Goal: Task Accomplishment & Management: Complete application form

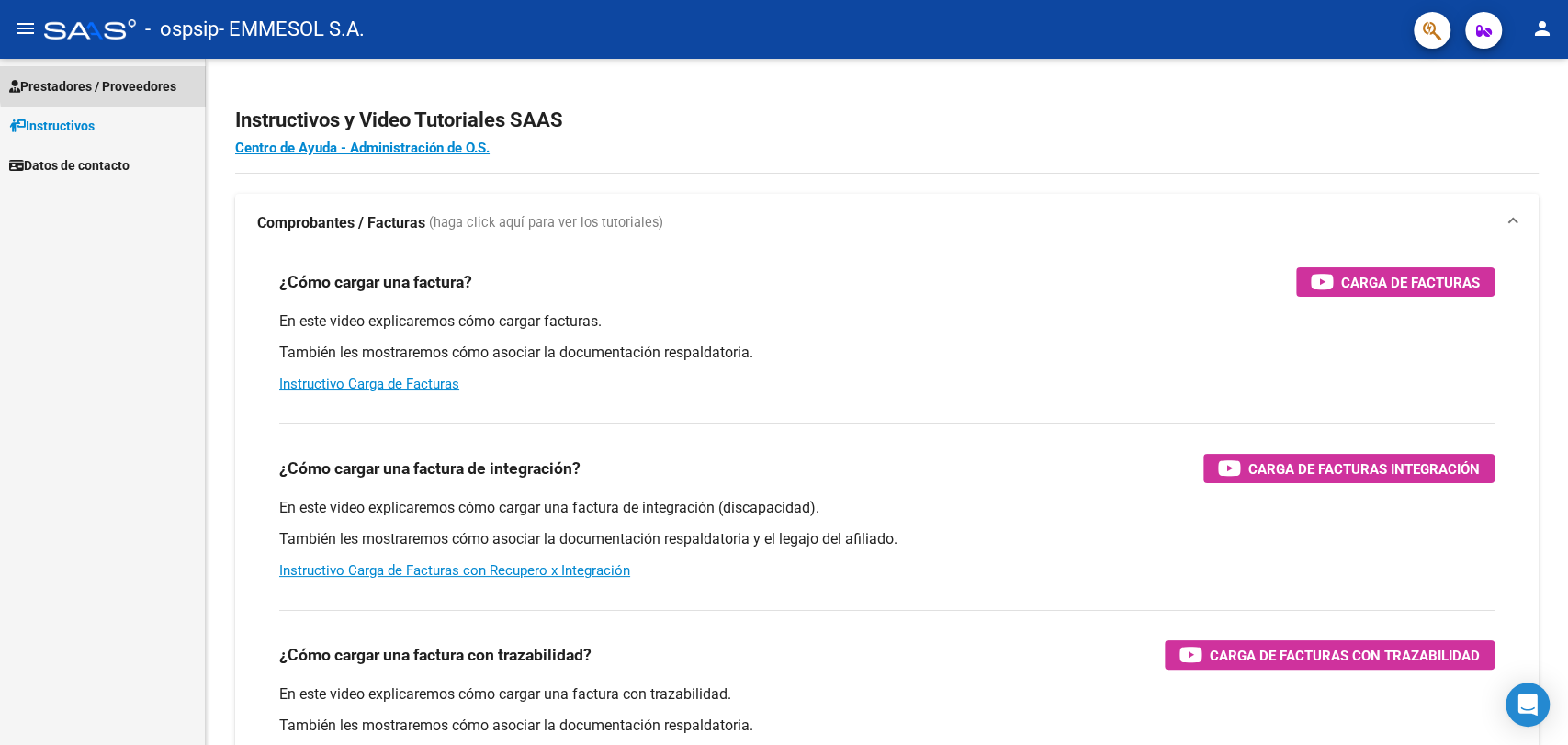
click at [159, 79] on span "Prestadores / Proveedores" at bounding box center [93, 87] width 168 height 20
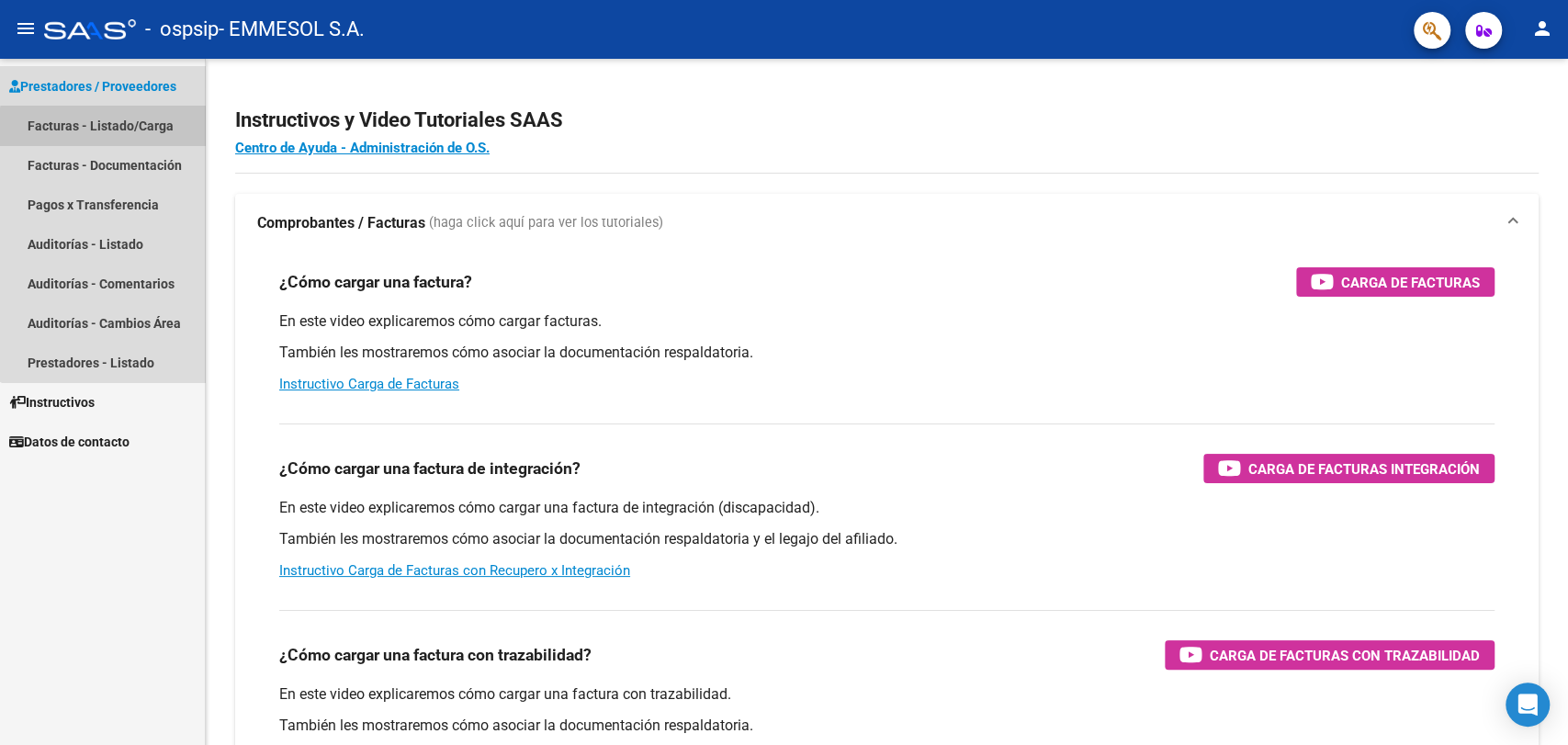
click at [130, 134] on link "Facturas - Listado/Carga" at bounding box center [102, 125] width 205 height 39
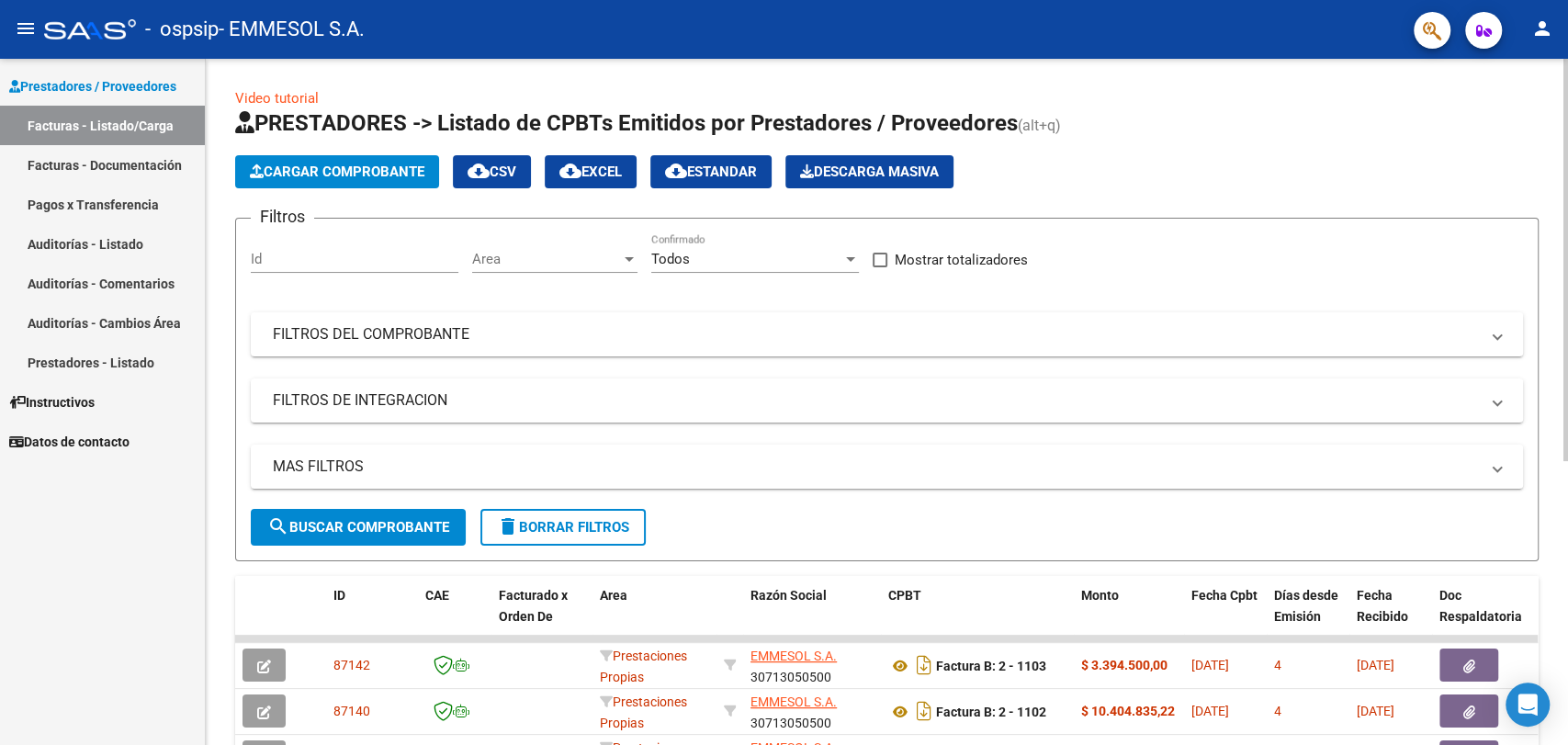
drag, startPoint x: 1543, startPoint y: 6, endPoint x: 1048, endPoint y: 172, distance: 522.1
click at [1048, 172] on div "Cargar Comprobante cloud_download CSV cloud_download EXCEL cloud_download Estan…" at bounding box center [887, 172] width 1304 height 34
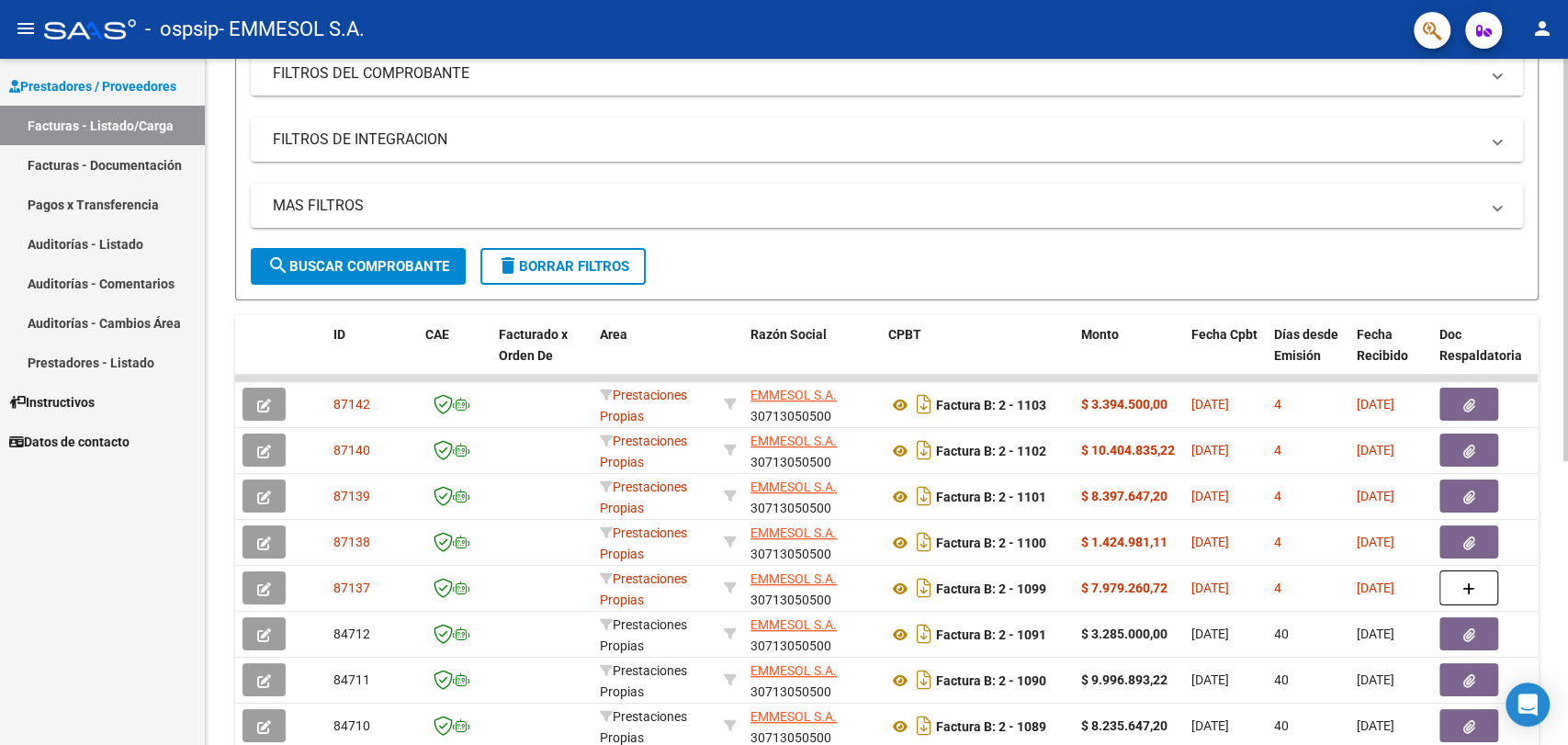
scroll to position [326, 0]
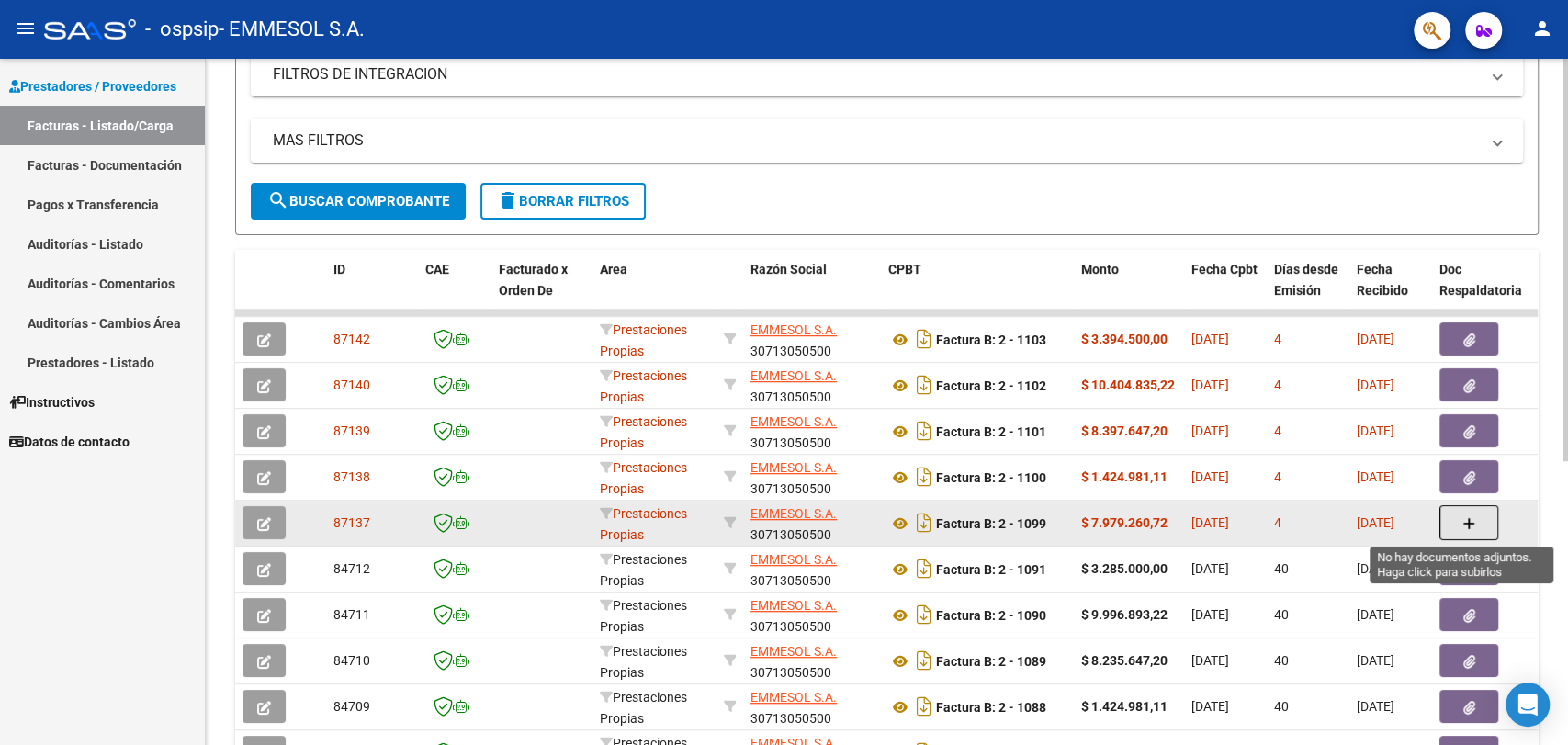
click at [1461, 523] on button "button" at bounding box center [1468, 522] width 59 height 34
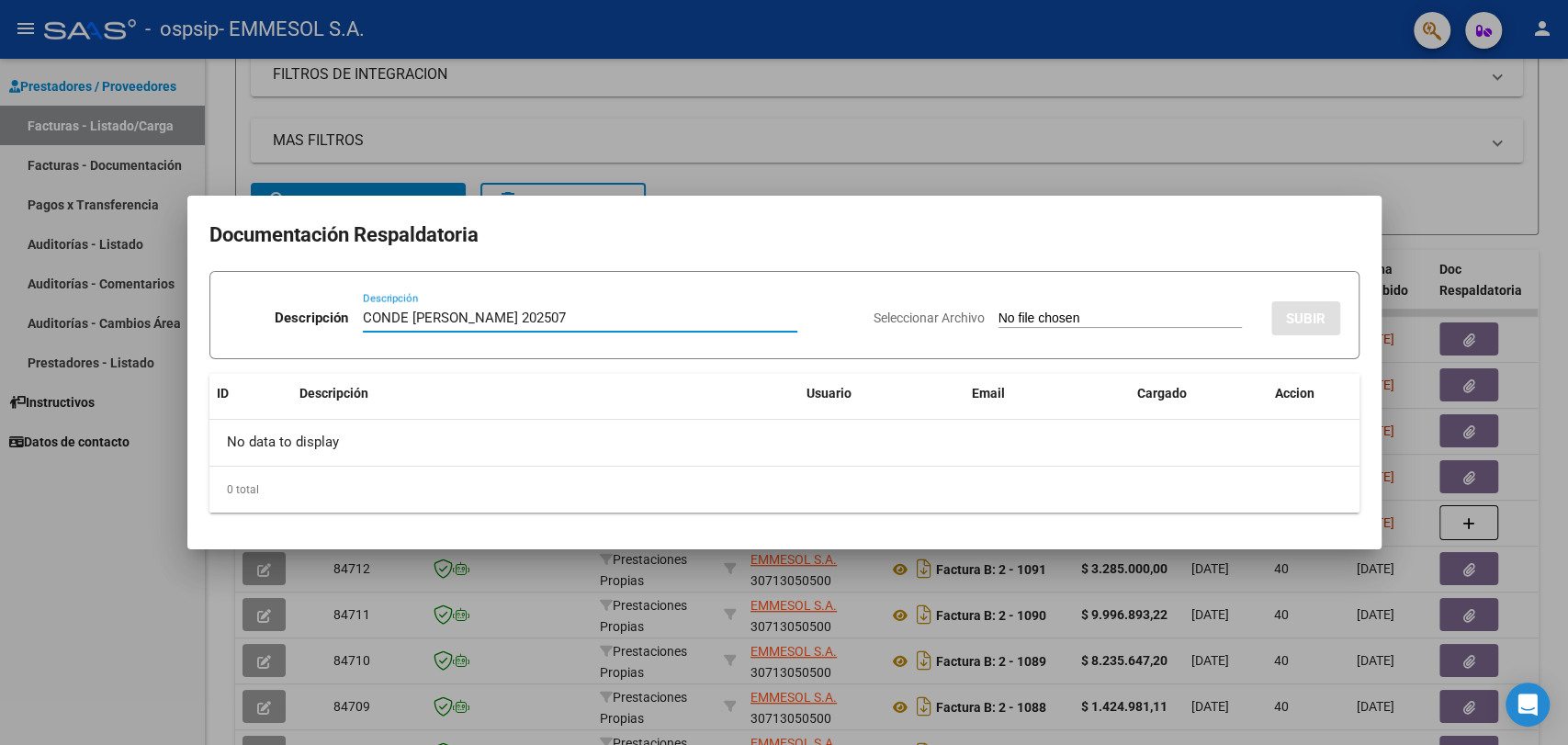
type input "CONDE [PERSON_NAME] 202507"
click at [998, 310] on input "Seleccionar Archivo" at bounding box center [1119, 318] width 243 height 18
type input "C:\fakepath\CONDE [PERSON_NAME] 202507.zip"
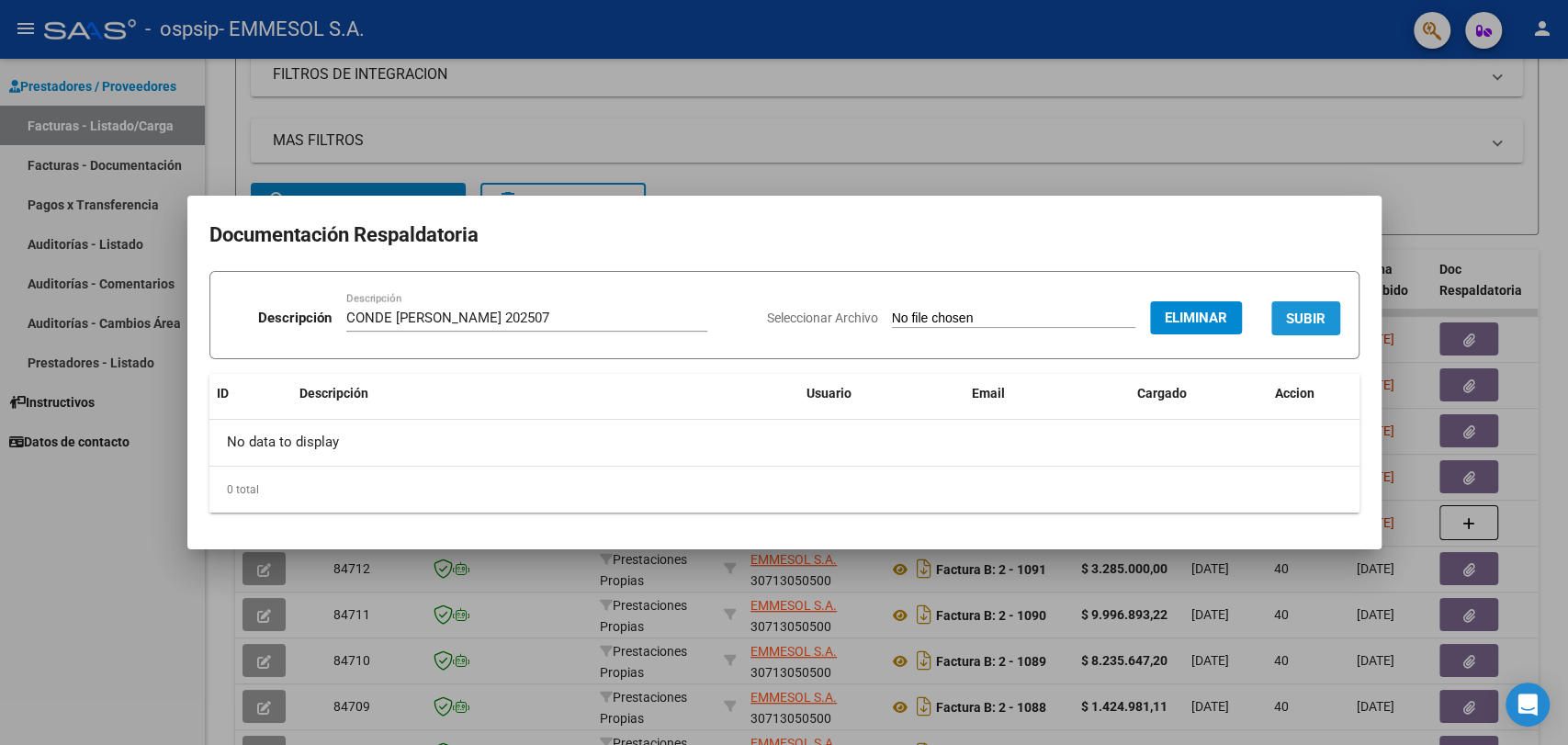
click at [1303, 314] on span "SUBIR" at bounding box center [1305, 318] width 39 height 17
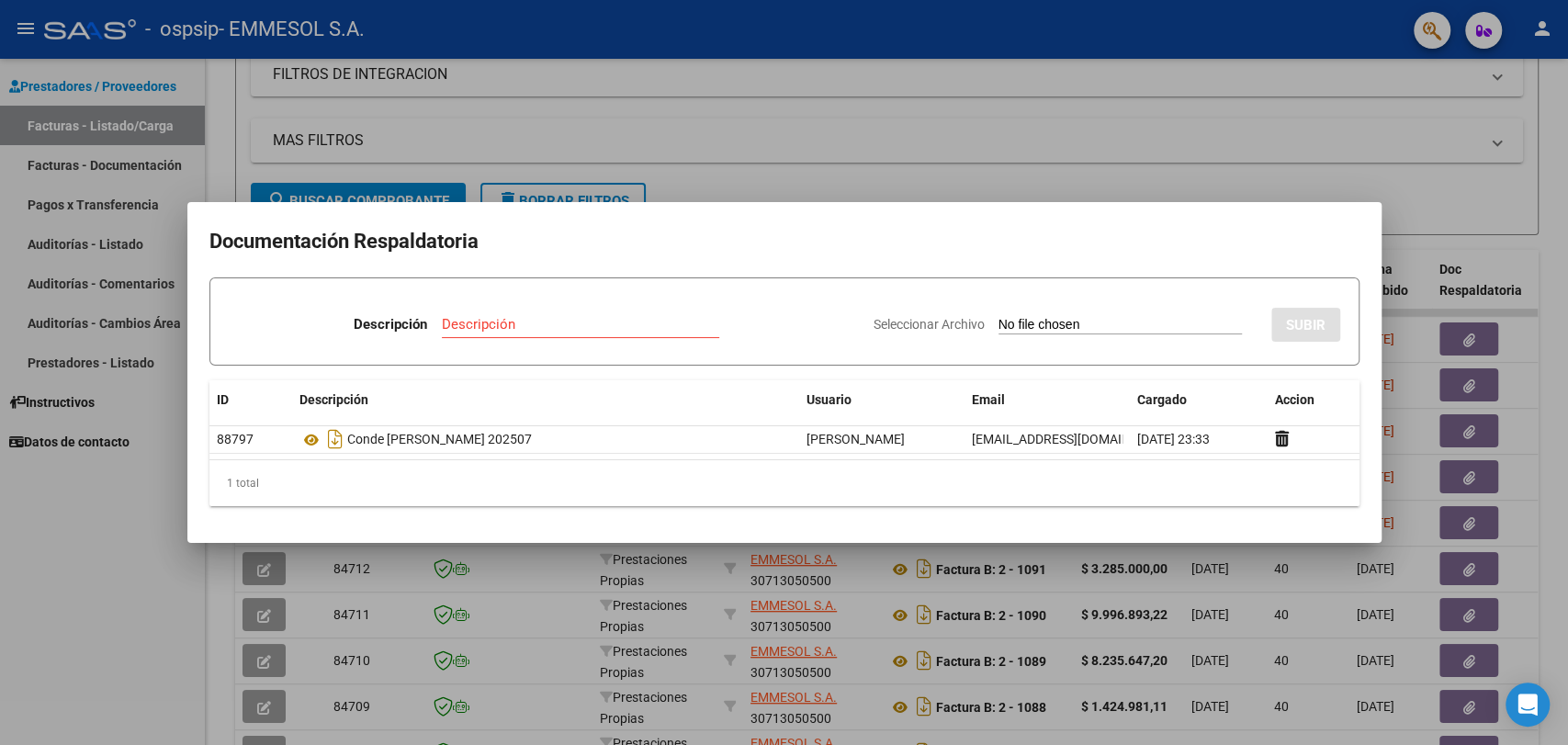
click at [1219, 159] on div at bounding box center [784, 372] width 1568 height 745
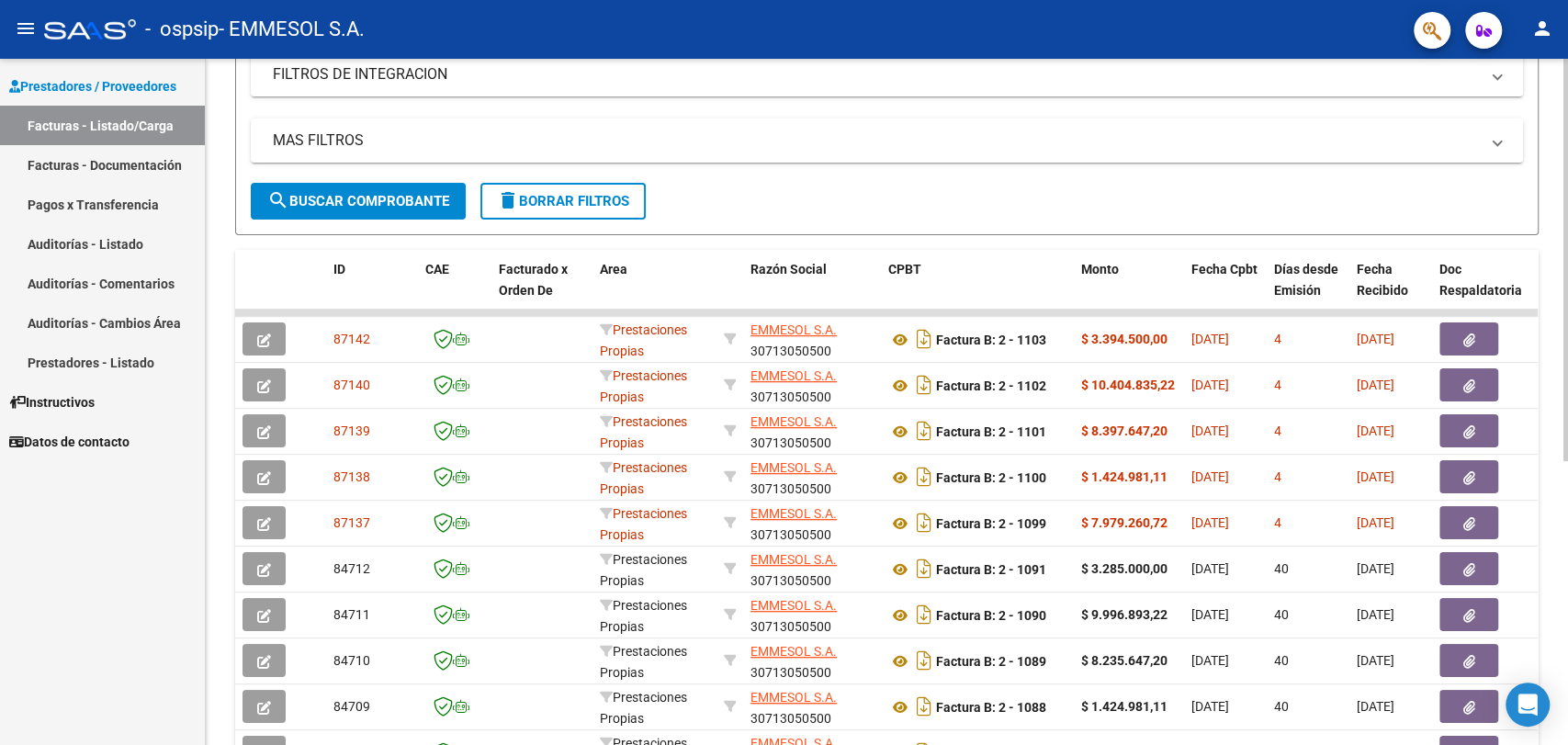
scroll to position [0, 0]
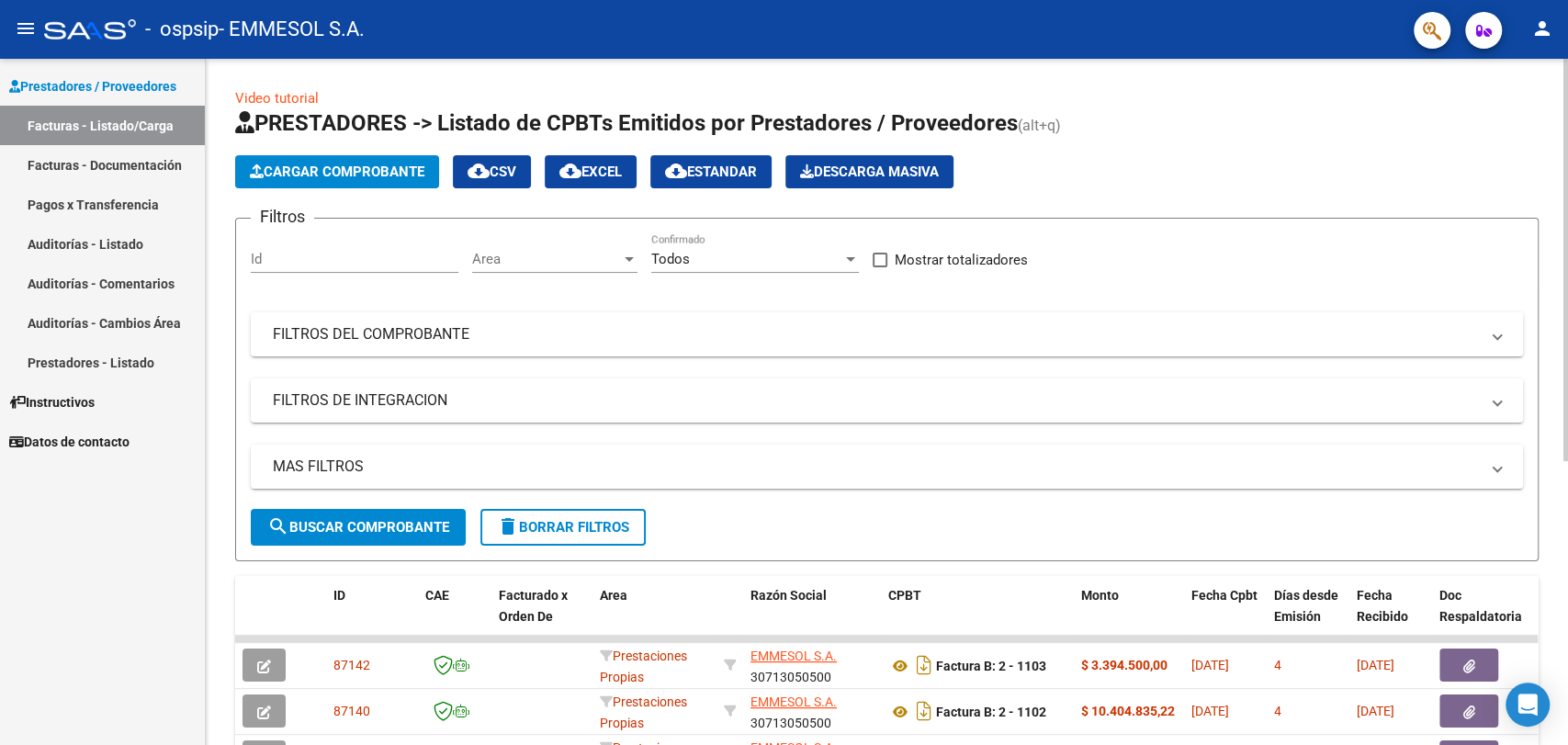
click at [1566, 149] on div at bounding box center [1565, 401] width 5 height 686
click at [1566, 149] on div at bounding box center [1565, 260] width 5 height 402
click at [1246, 72] on div "Video tutorial PRESTADORES -> Listado de CPBTs Emitidos por Prestadores / Prove…" at bounding box center [886, 636] width 1362 height 1155
